Goal: Find specific page/section: Find specific page/section

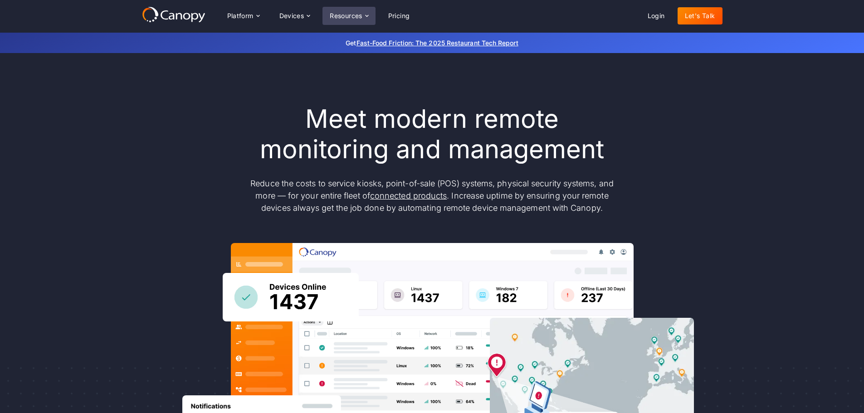
click at [365, 16] on icon at bounding box center [366, 15] width 7 height 7
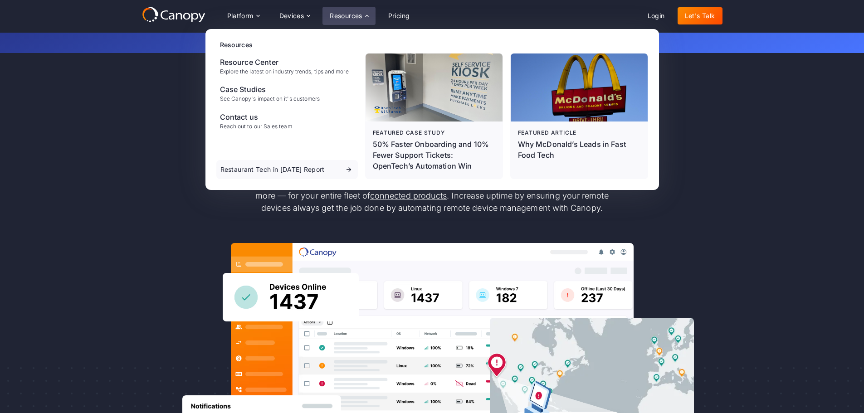
click at [365, 15] on icon at bounding box center [366, 15] width 7 height 7
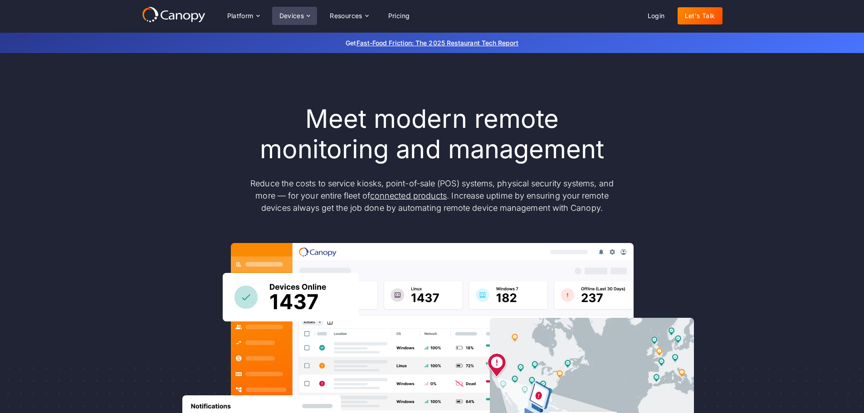
click at [299, 15] on div "Devices" at bounding box center [291, 16] width 25 height 6
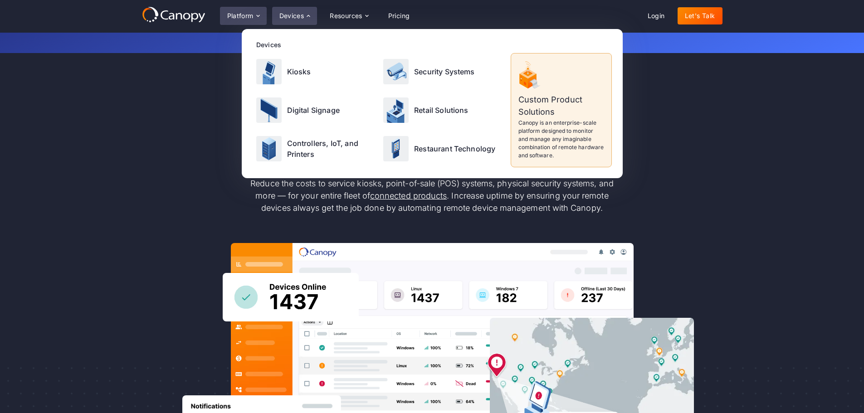
click at [261, 14] on icon at bounding box center [257, 15] width 7 height 7
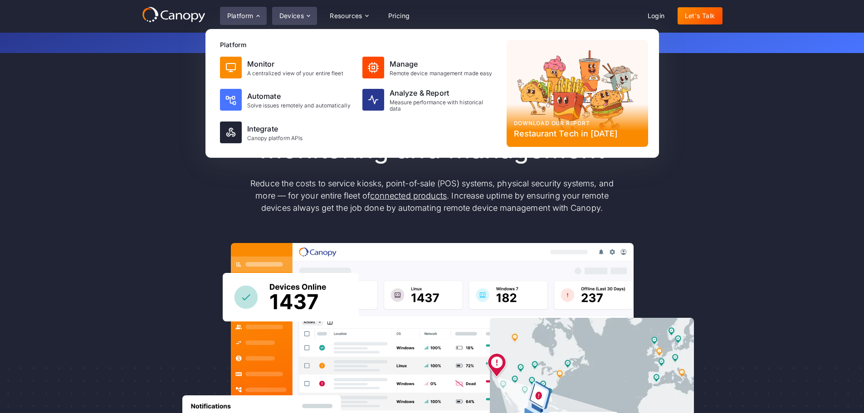
click at [310, 21] on div "Devices" at bounding box center [294, 16] width 45 height 18
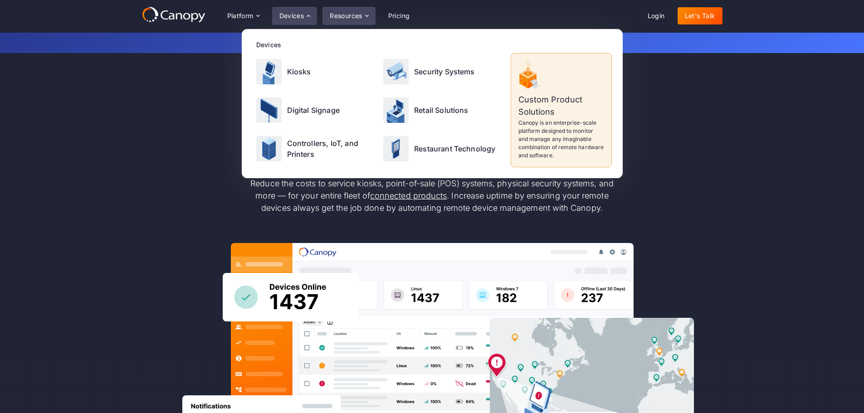
click at [372, 12] on div "Resources" at bounding box center [349, 16] width 53 height 18
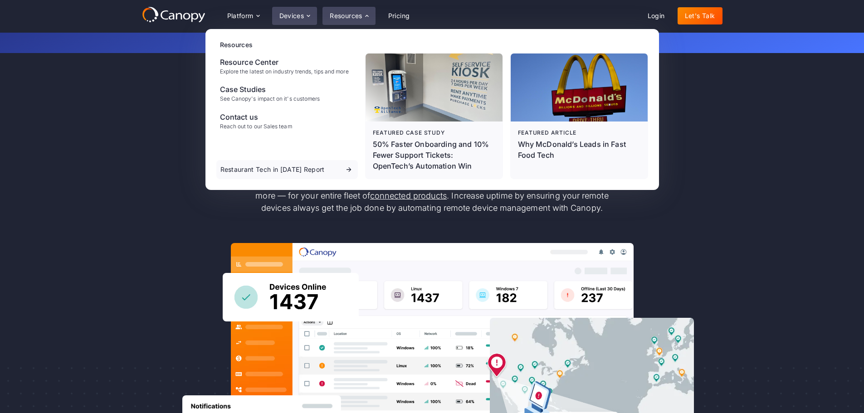
click at [296, 19] on div "Devices" at bounding box center [291, 16] width 25 height 6
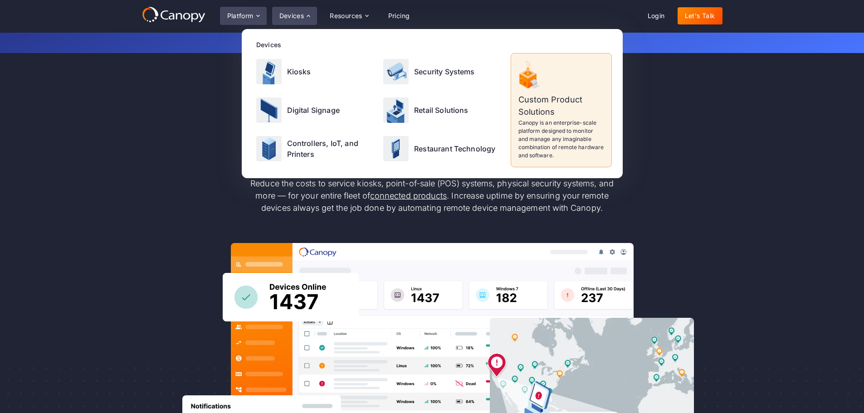
click at [256, 17] on icon at bounding box center [257, 15] width 7 height 7
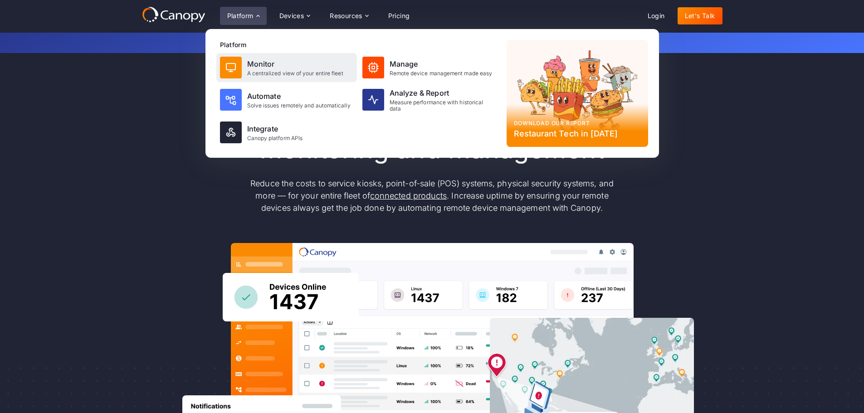
click at [253, 61] on div "Monitor" at bounding box center [295, 64] width 96 height 11
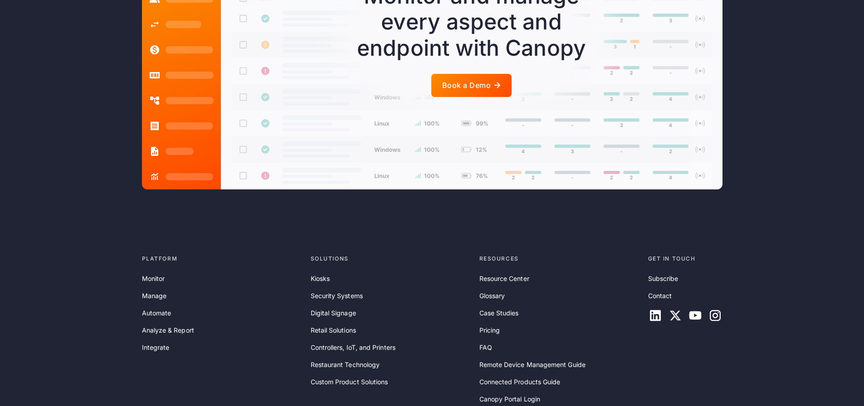
scroll to position [2262, 0]
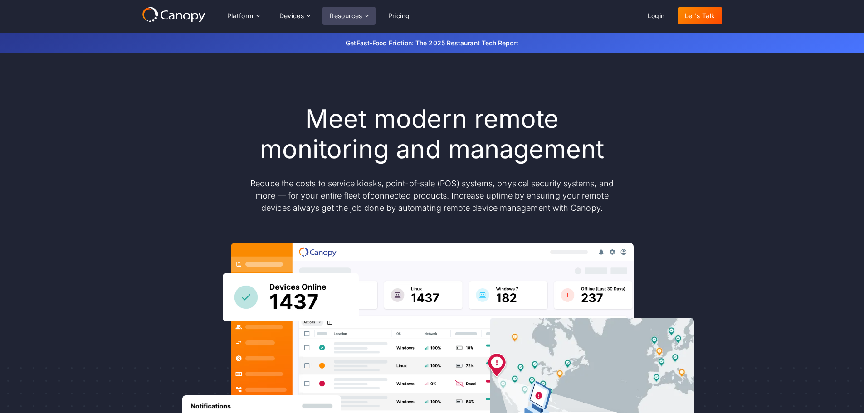
click at [361, 15] on div "Resources" at bounding box center [346, 16] width 33 height 6
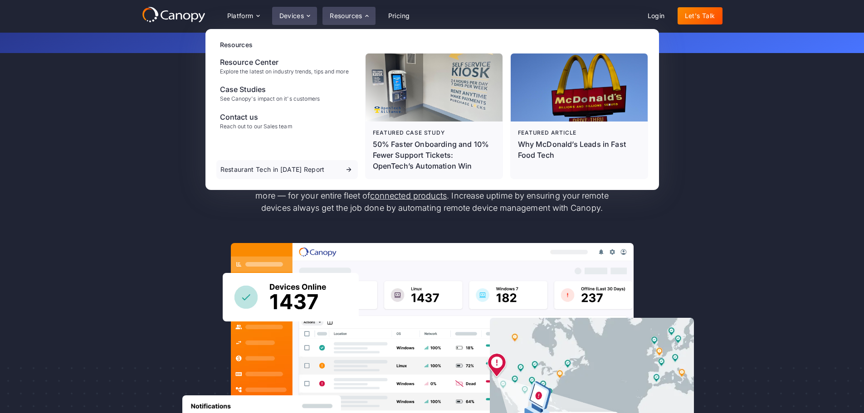
click at [309, 15] on icon at bounding box center [308, 15] width 7 height 7
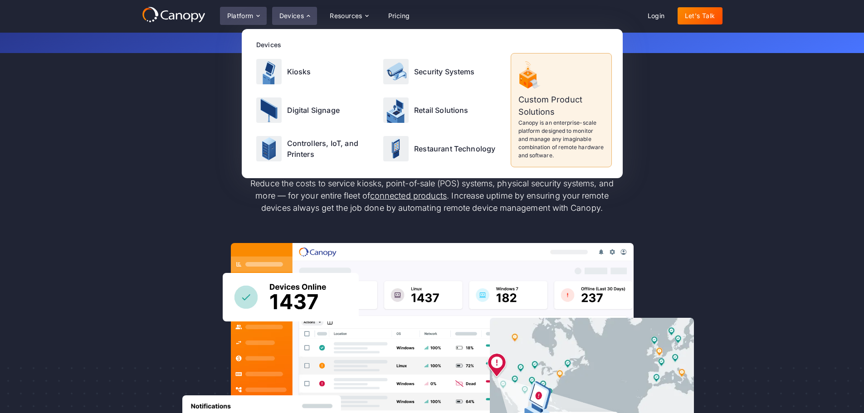
click at [258, 17] on icon at bounding box center [257, 15] width 7 height 7
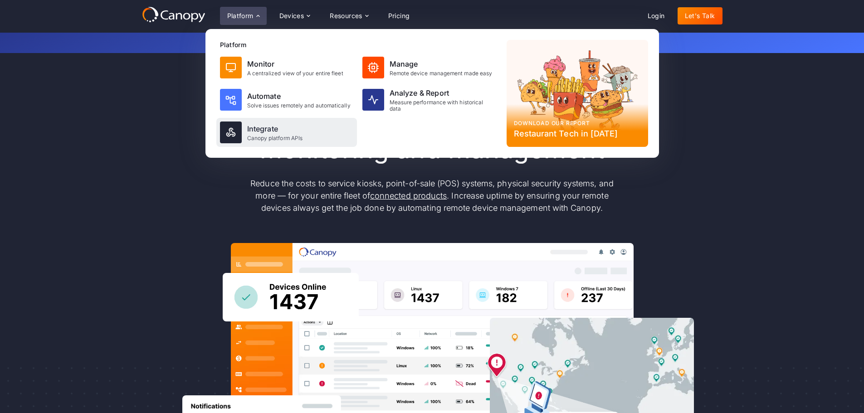
click at [298, 141] on div "Canopy platform APIs" at bounding box center [275, 138] width 56 height 6
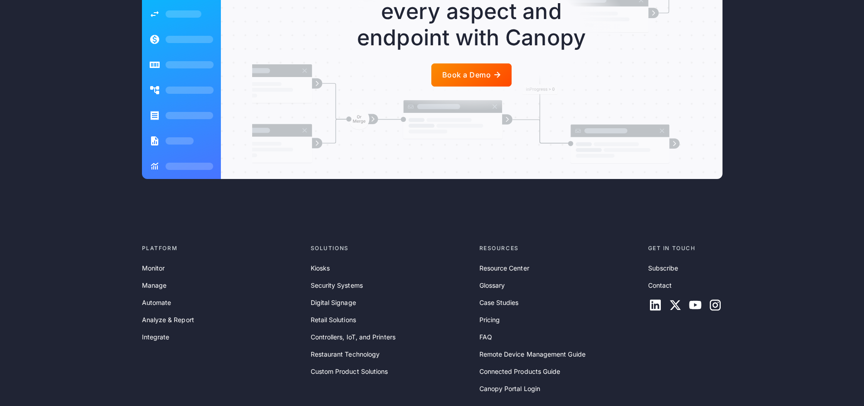
scroll to position [2000, 0]
